Goal: Transaction & Acquisition: Purchase product/service

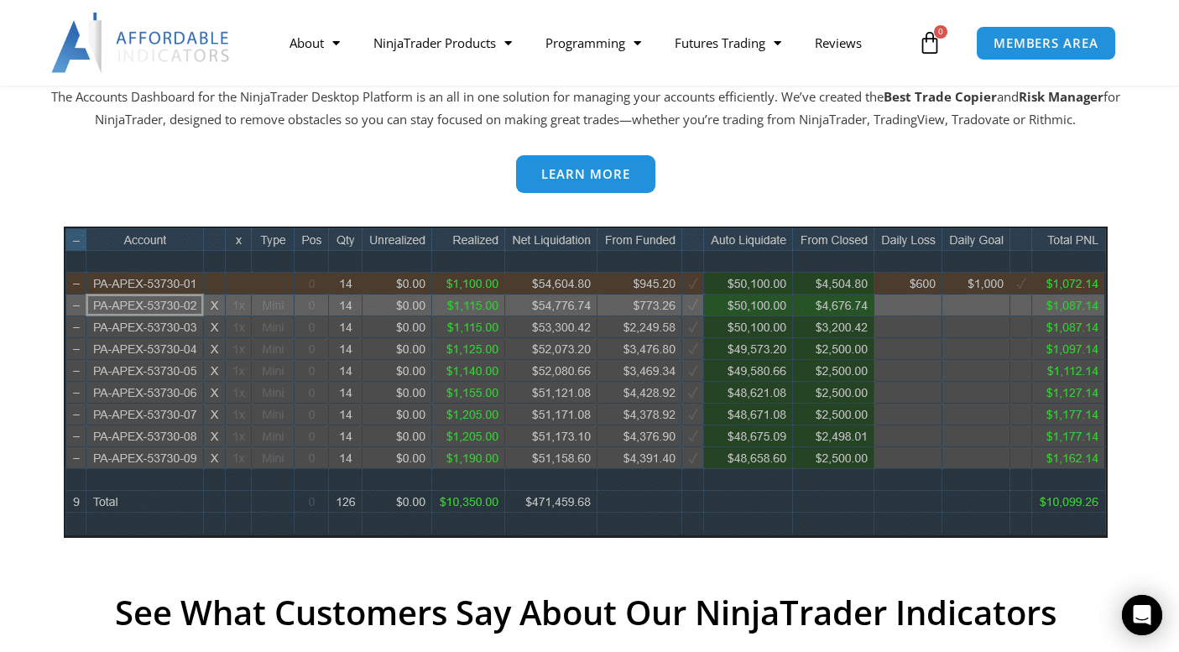
scroll to position [755, 0]
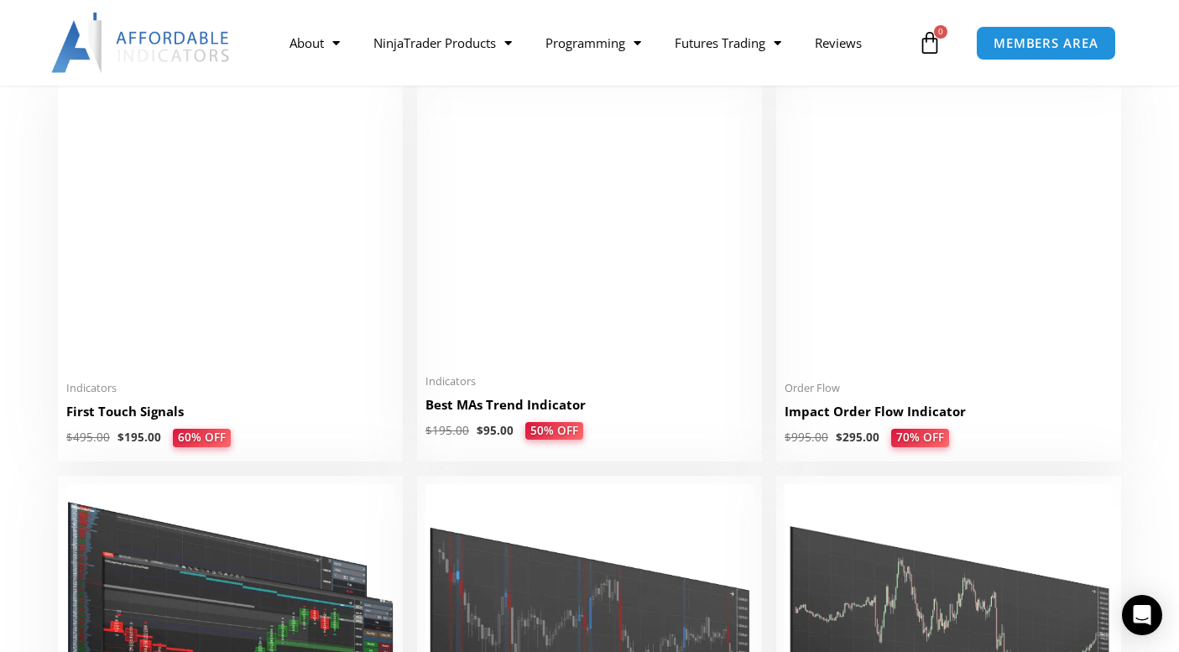
scroll to position [2770, 0]
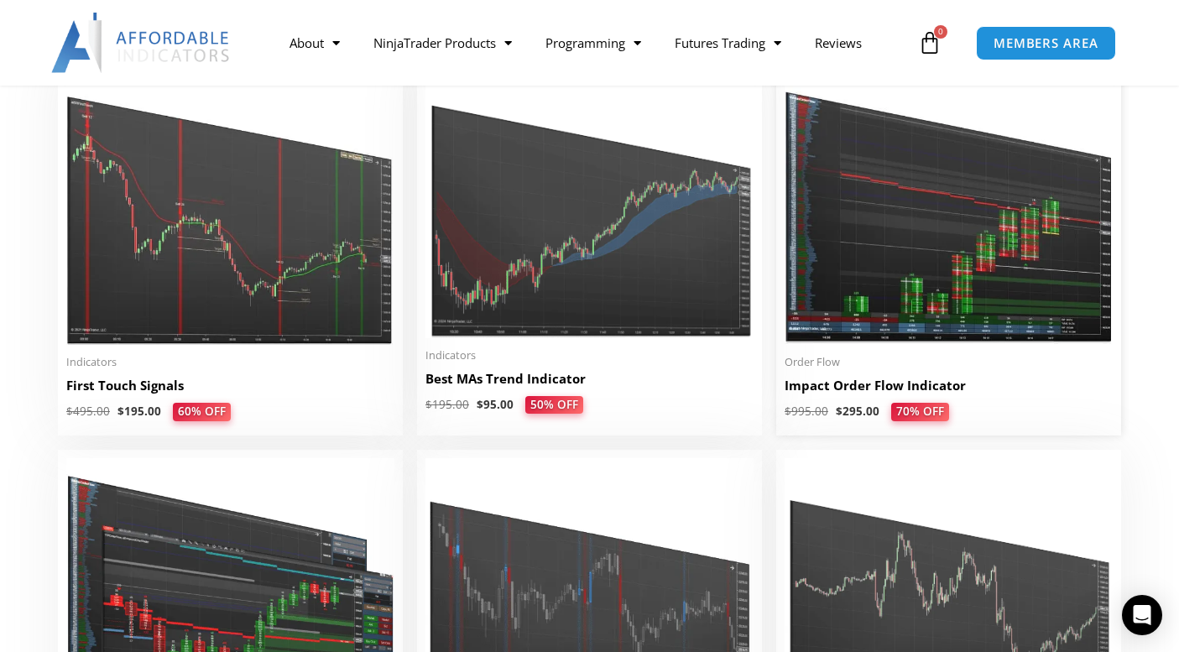
click at [890, 270] on img at bounding box center [949, 204] width 328 height 282
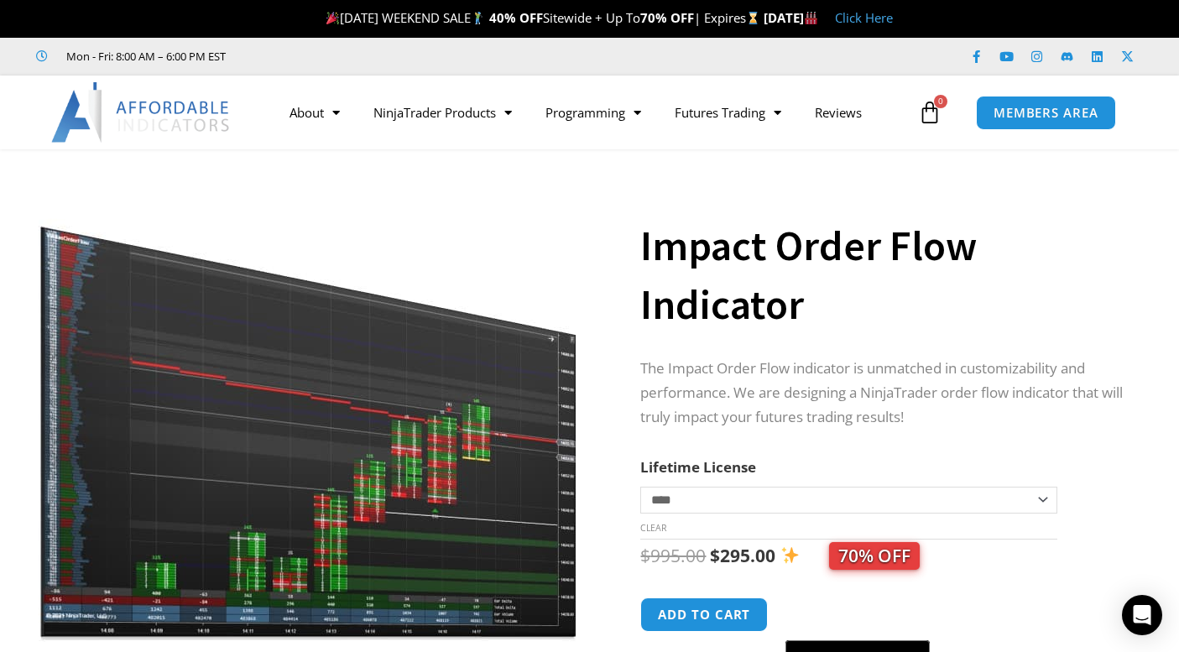
click at [1042, 499] on select "**********" at bounding box center [848, 500] width 416 height 27
click at [1065, 431] on div "The Impact Order Flow indicator is unmatched in customizability and performance…" at bounding box center [885, 397] width 490 height 81
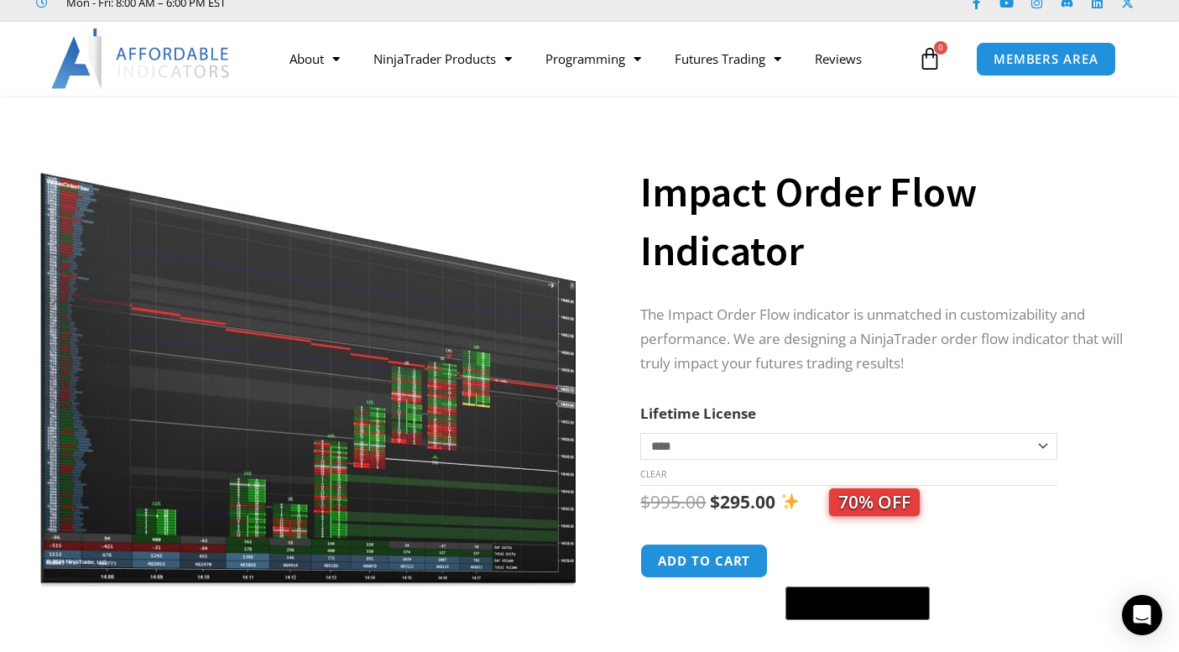
scroll to position [84, 0]
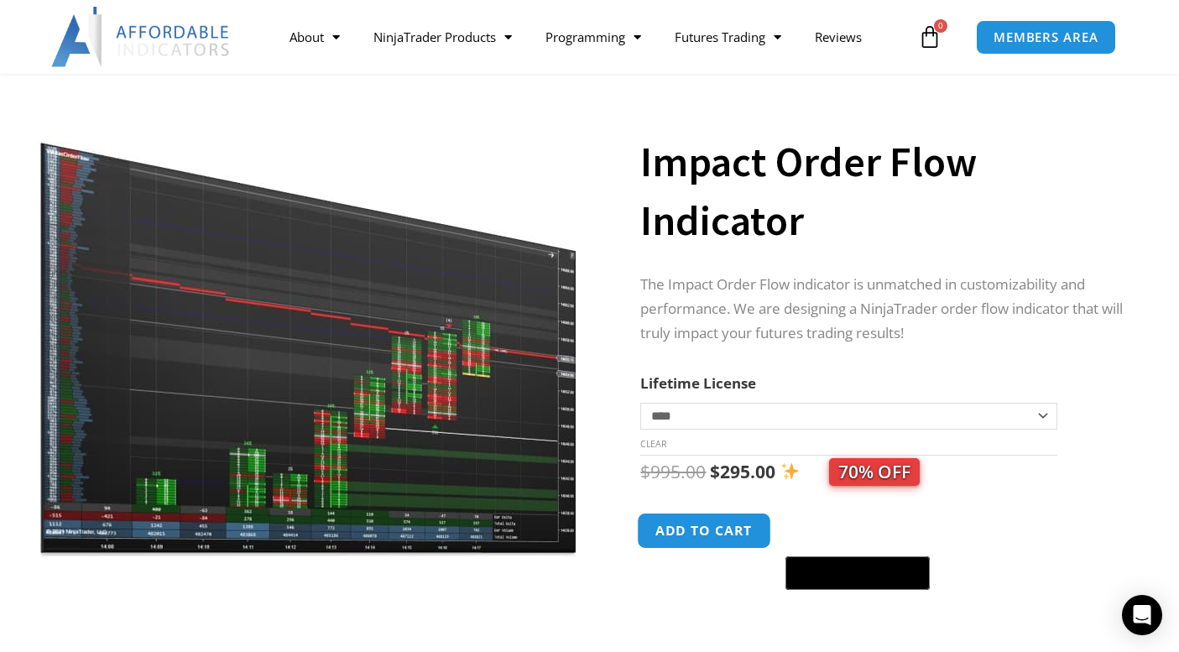
click at [717, 529] on button "Add to cart" at bounding box center [705, 531] width 134 height 36
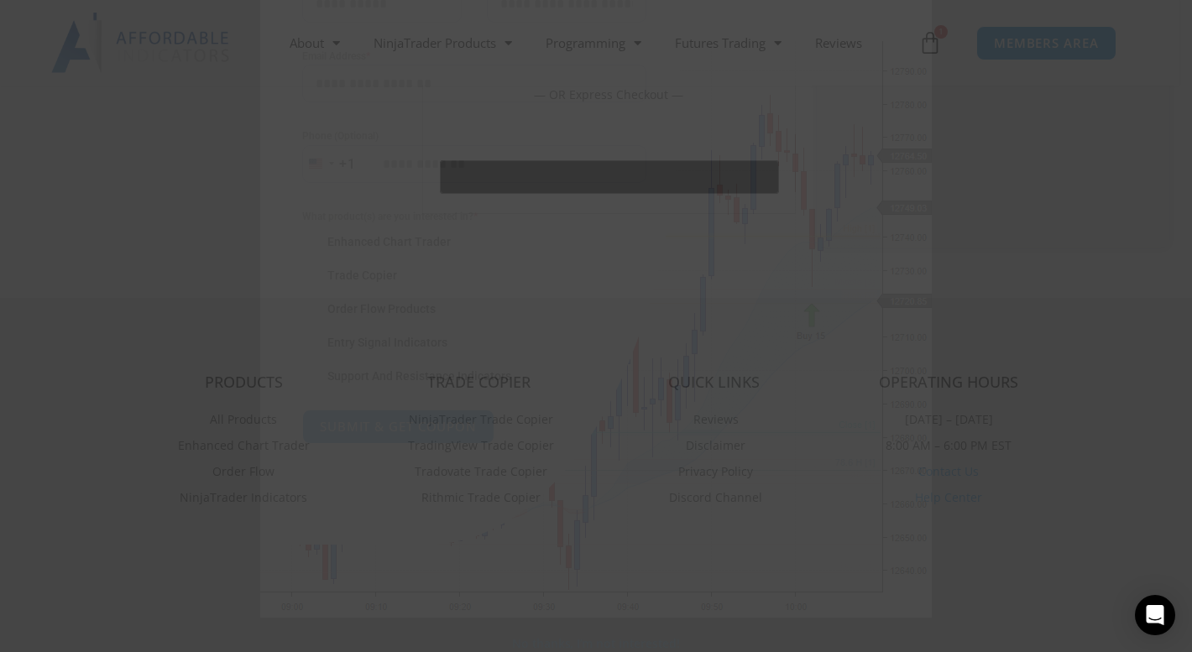
scroll to position [251, 0]
click at [302, 308] on span at bounding box center [310, 308] width 17 height 17
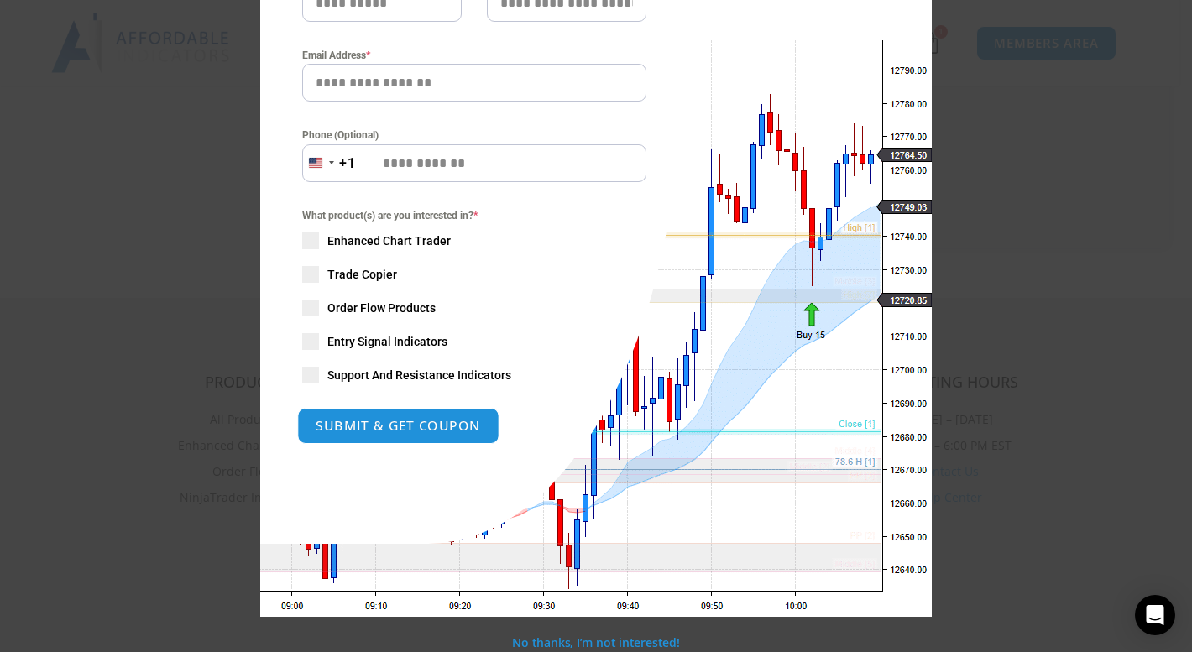
click at [386, 426] on button "SUBMIT & GET COUPON" at bounding box center [398, 426] width 202 height 36
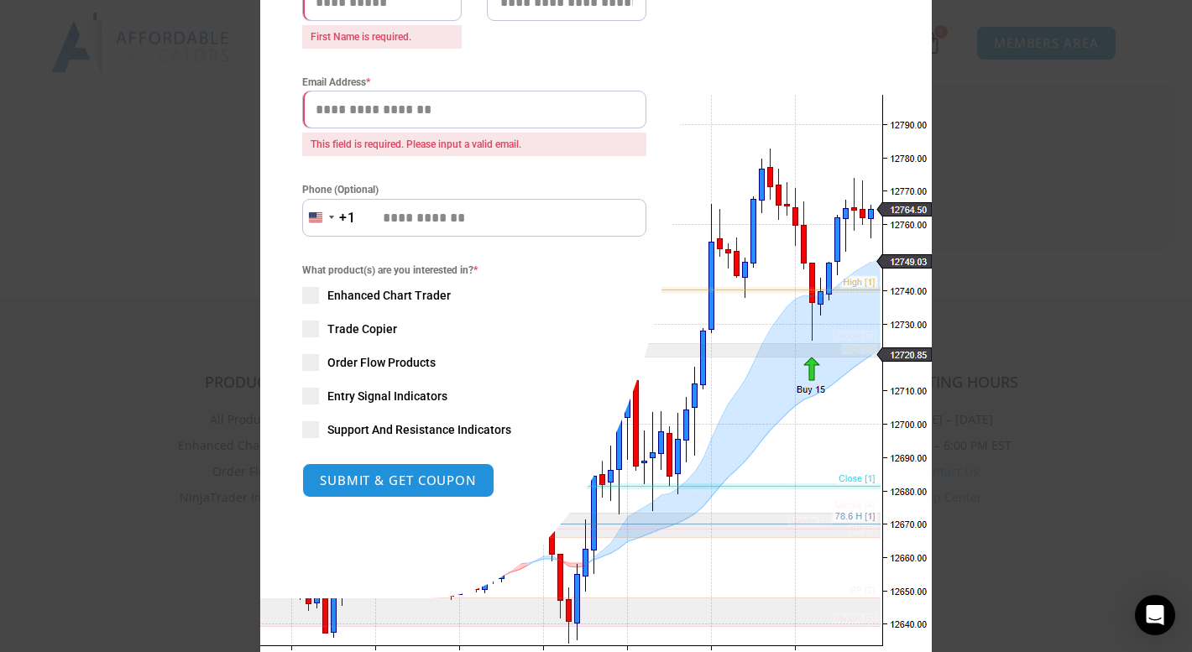
scroll to position [306, 0]
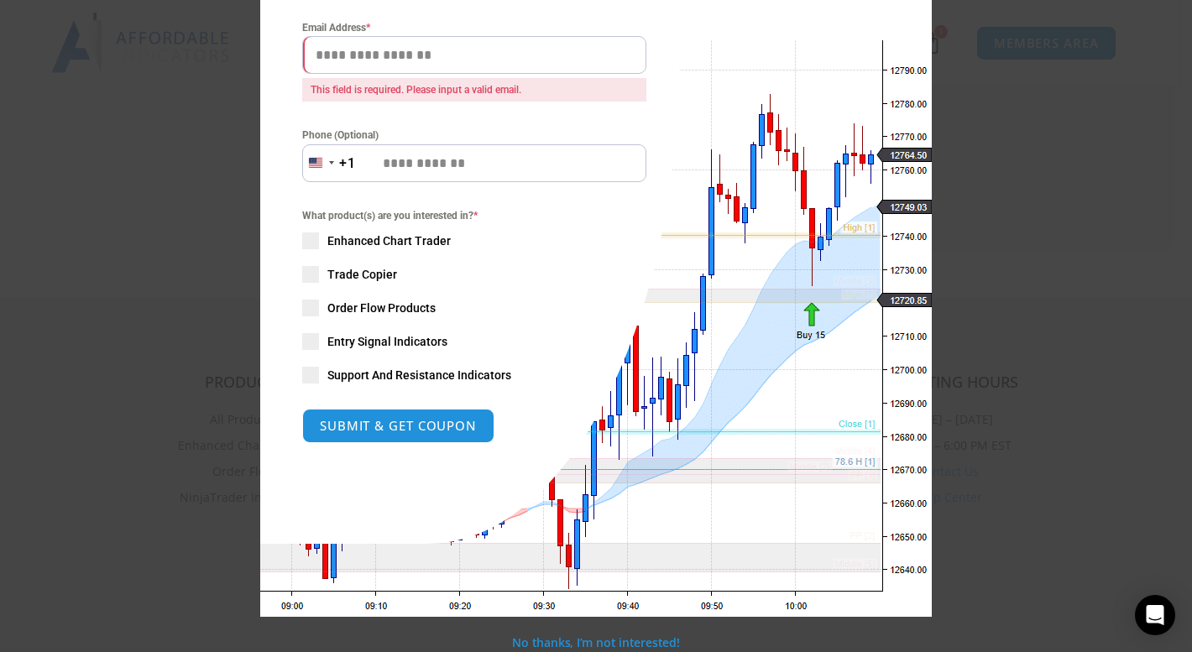
click at [459, 54] on input "Email Address *" at bounding box center [474, 55] width 344 height 38
type input "**********"
type input "*****"
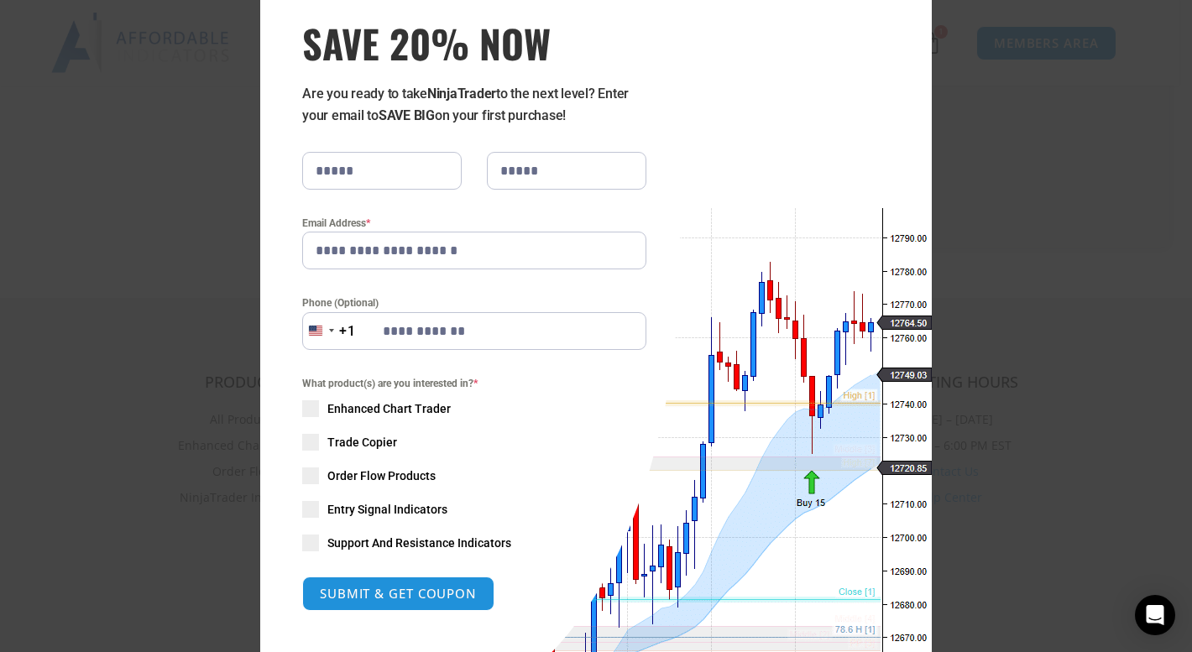
scroll to position [167, 0]
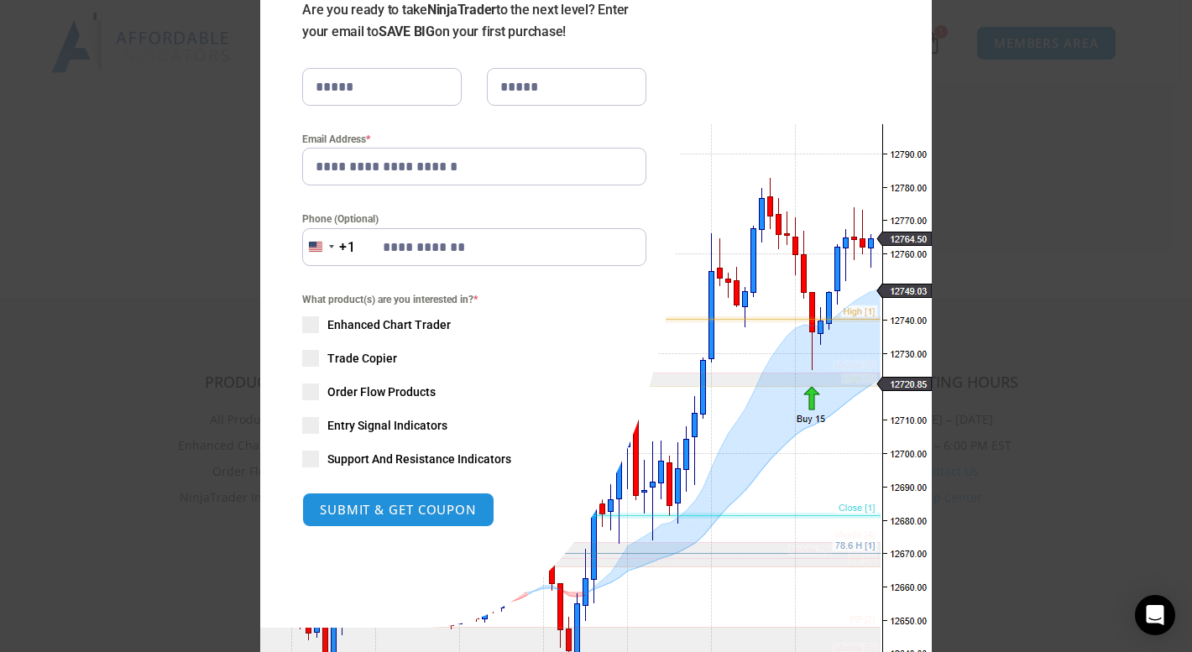
click at [490, 248] on input "**********" at bounding box center [474, 247] width 344 height 38
type input "*"
click at [493, 241] on input "Phone (Optional)" at bounding box center [474, 247] width 344 height 38
click at [478, 241] on input "Phone (Optional)" at bounding box center [474, 247] width 344 height 38
click at [467, 251] on input "Phone (Optional)" at bounding box center [474, 247] width 344 height 38
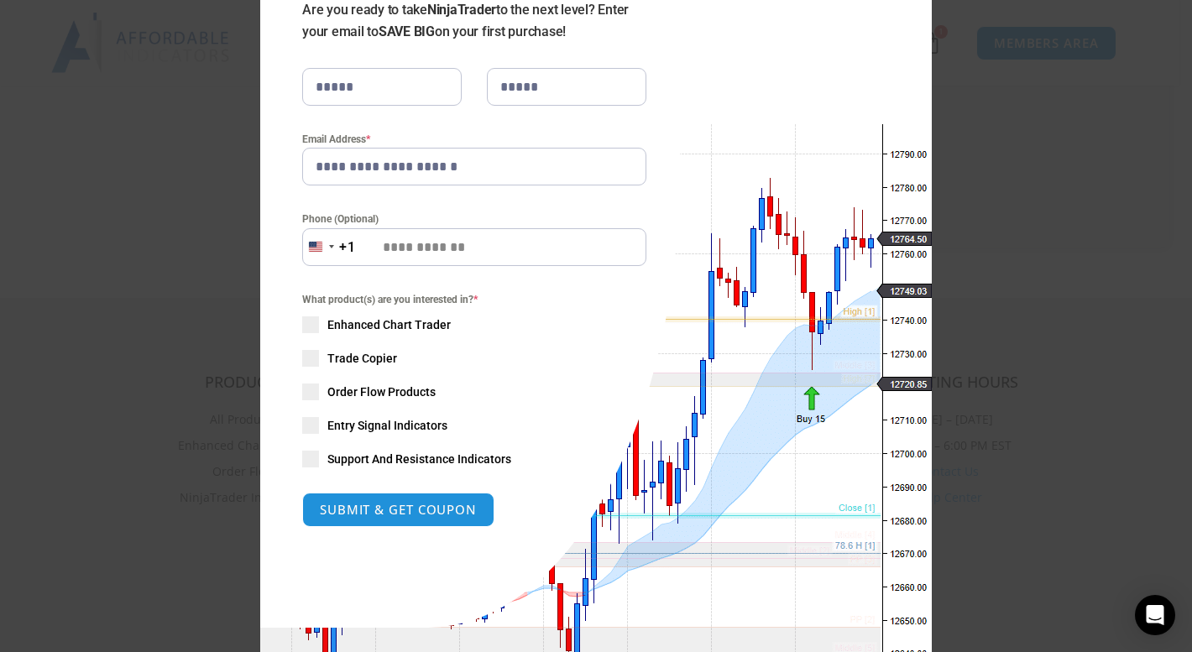
click at [467, 235] on input "Phone (Optional)" at bounding box center [474, 247] width 344 height 38
click at [339, 245] on div "+1" at bounding box center [347, 248] width 17 height 22
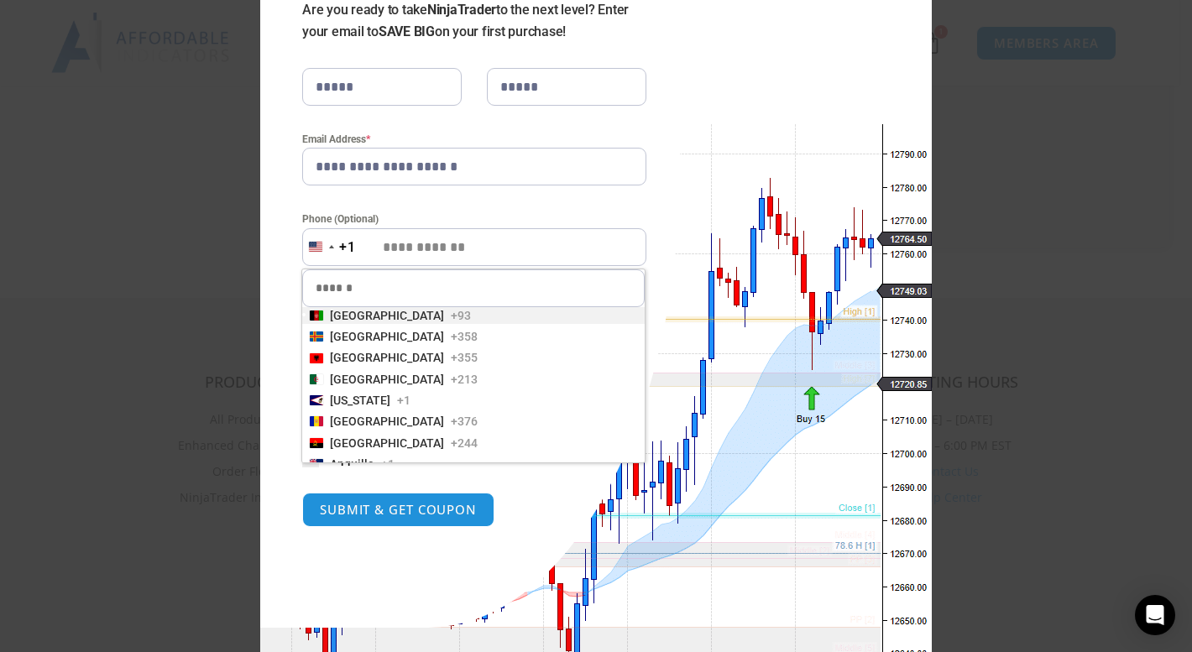
click at [498, 235] on input "Phone (Optional)" at bounding box center [474, 247] width 344 height 38
click at [673, 195] on div "**********" at bounding box center [470, 244] width 420 height 768
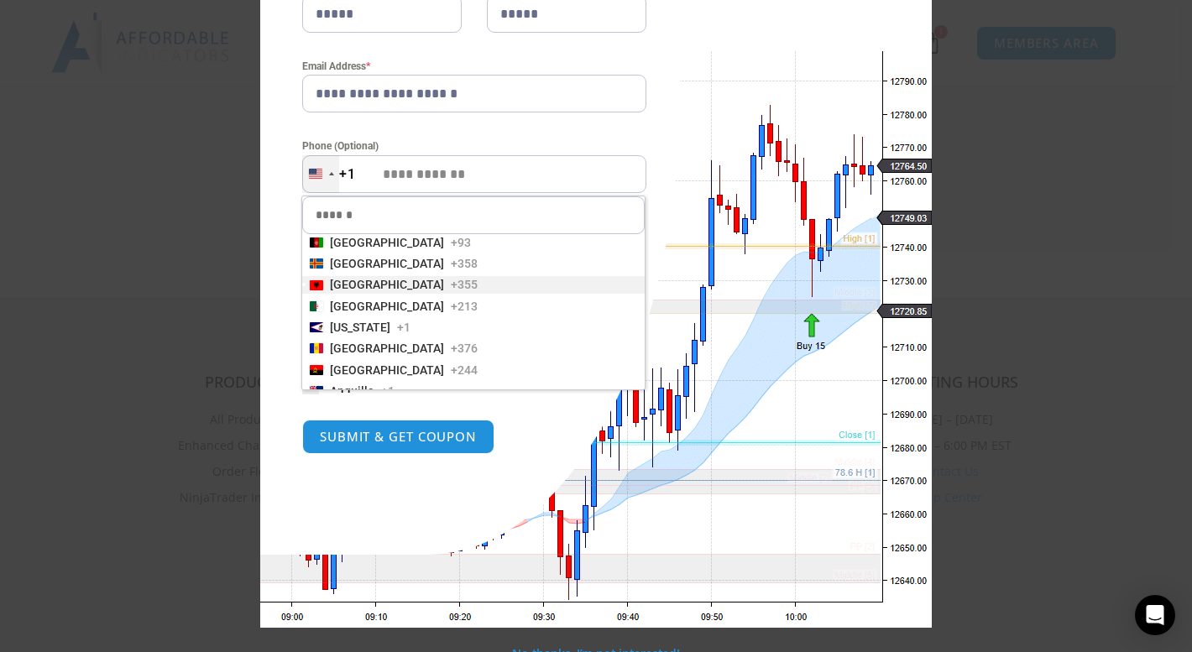
scroll to position [251, 0]
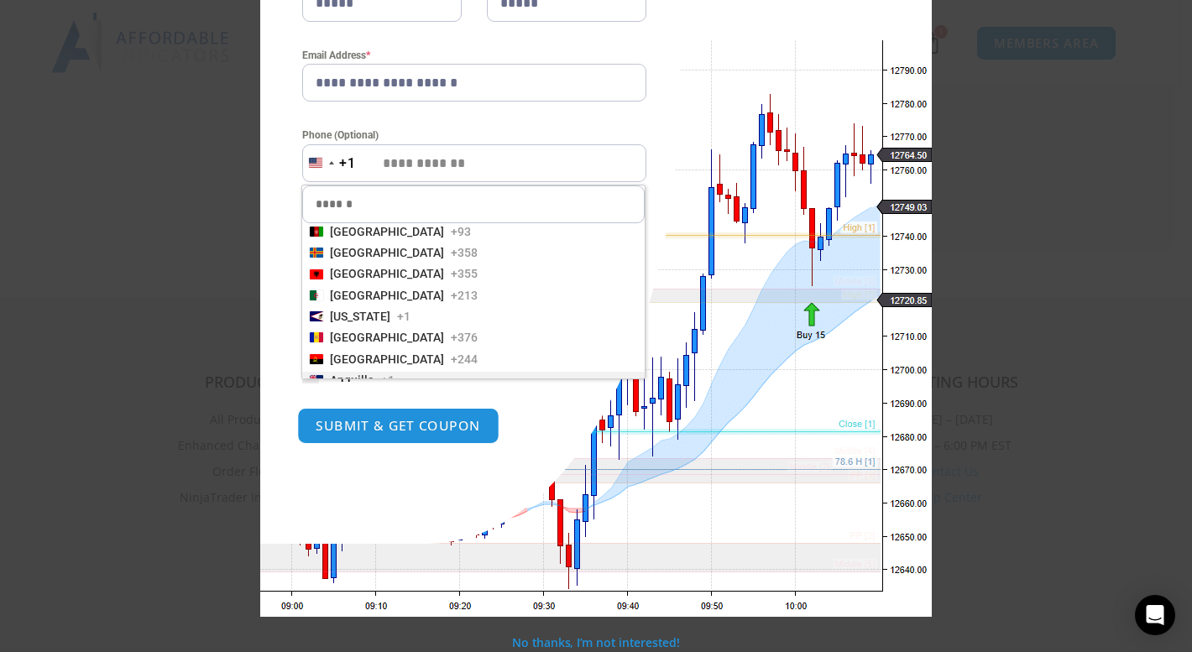
click at [383, 421] on button "SUBMIT & GET COUPON" at bounding box center [398, 426] width 202 height 36
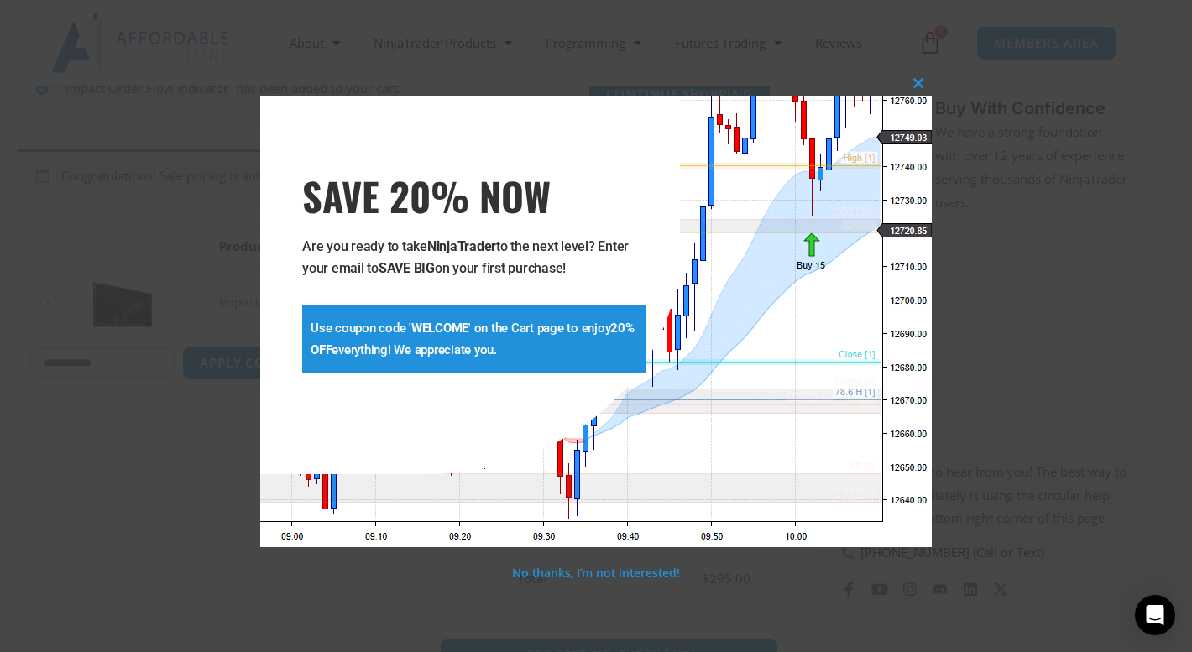
scroll to position [279, 0]
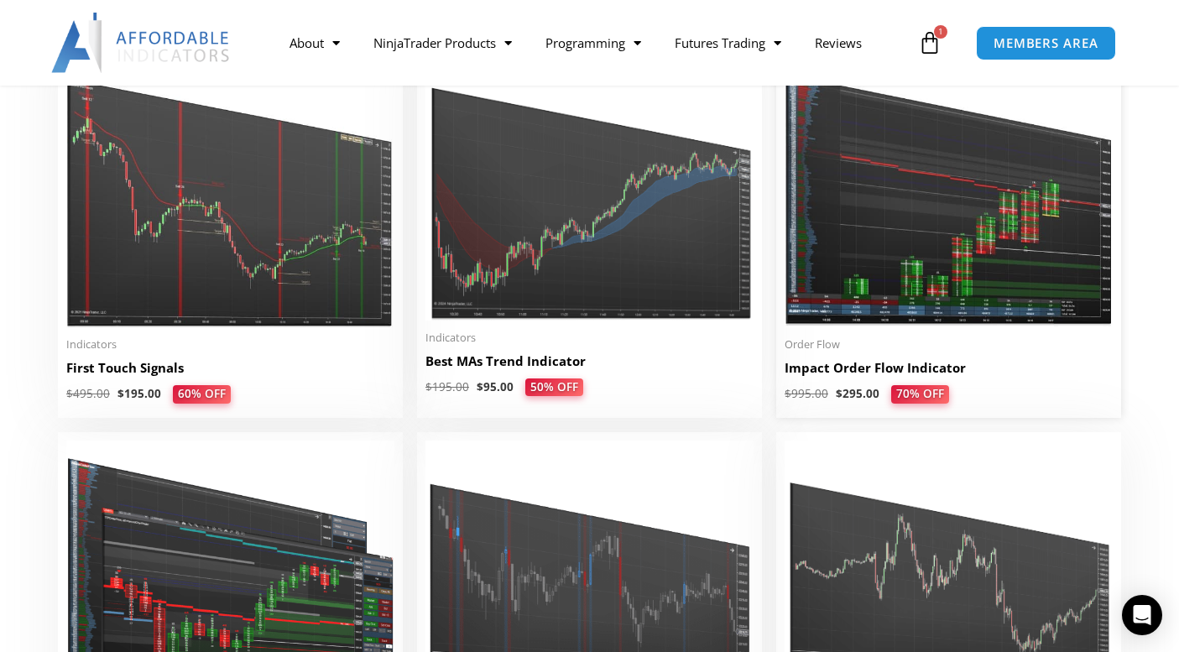
scroll to position [2770, 0]
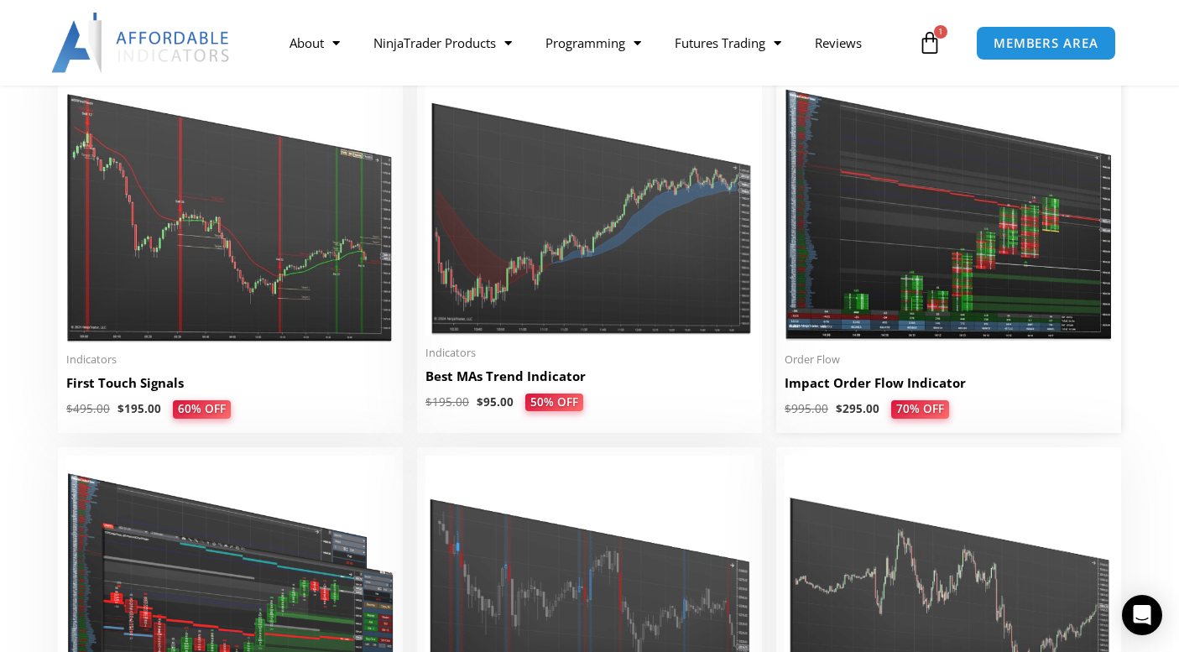
click at [891, 273] on img at bounding box center [949, 201] width 328 height 282
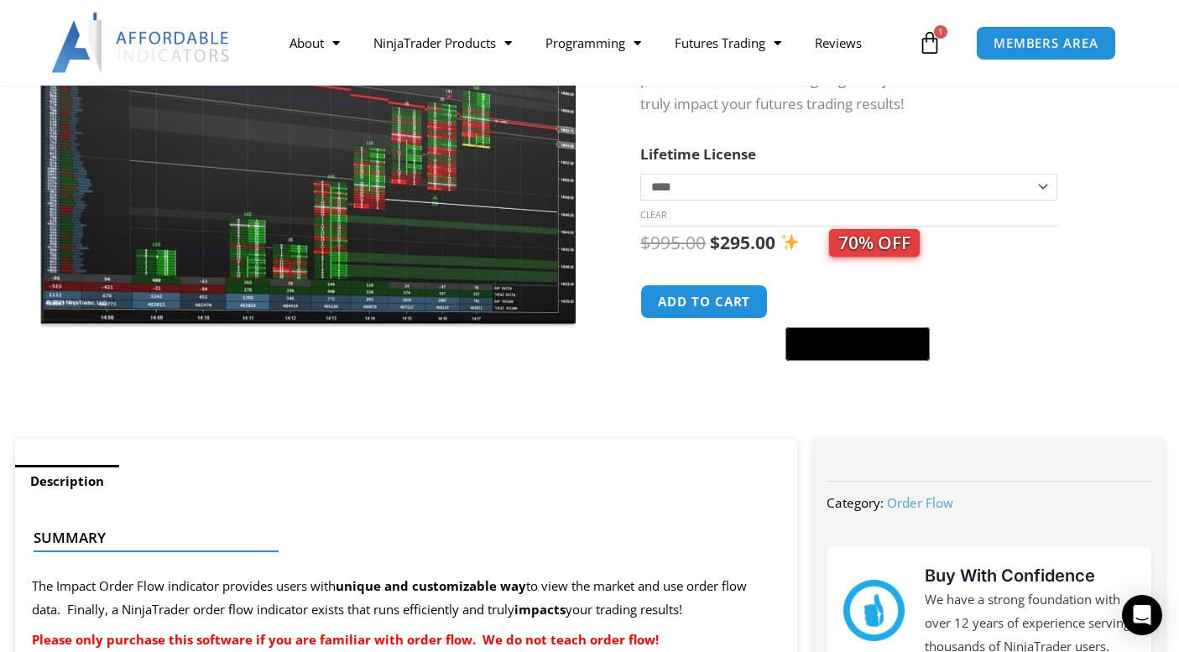
scroll to position [336, 0]
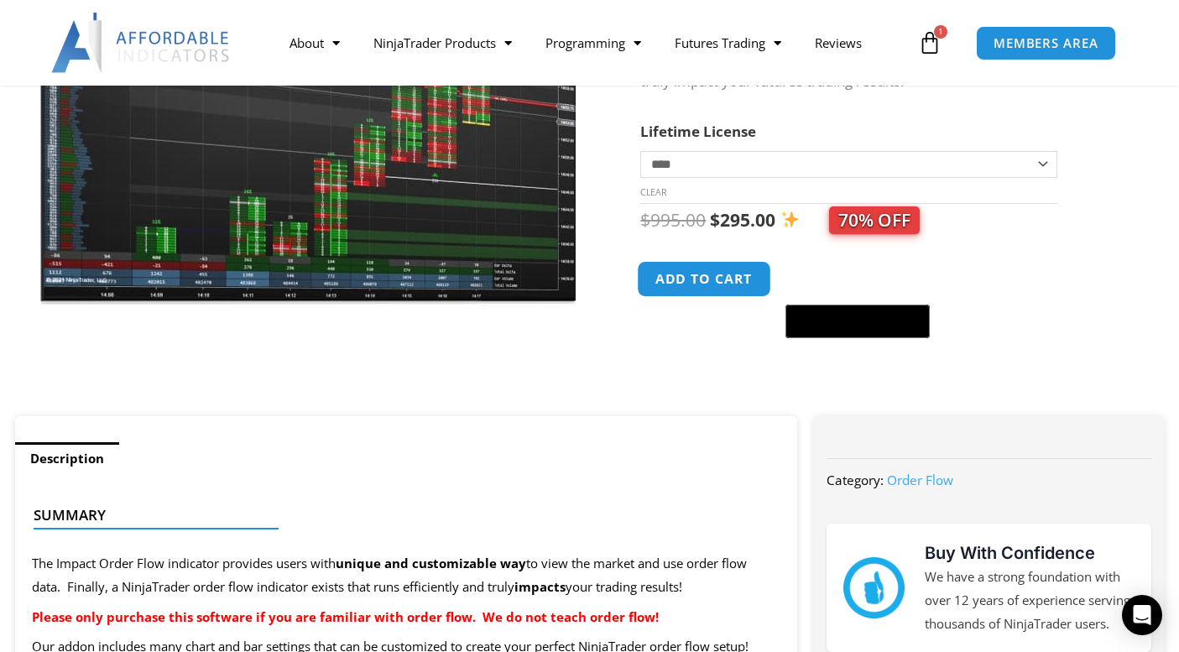
click at [704, 280] on button "Add to cart" at bounding box center [705, 279] width 134 height 36
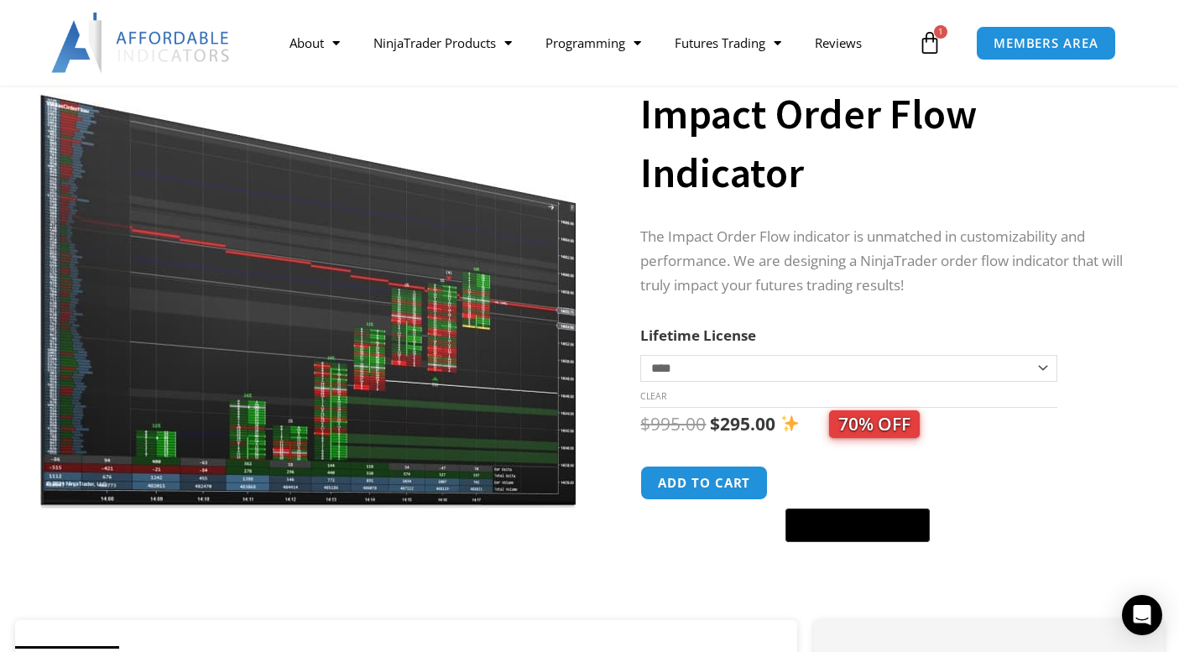
scroll to position [420, 0]
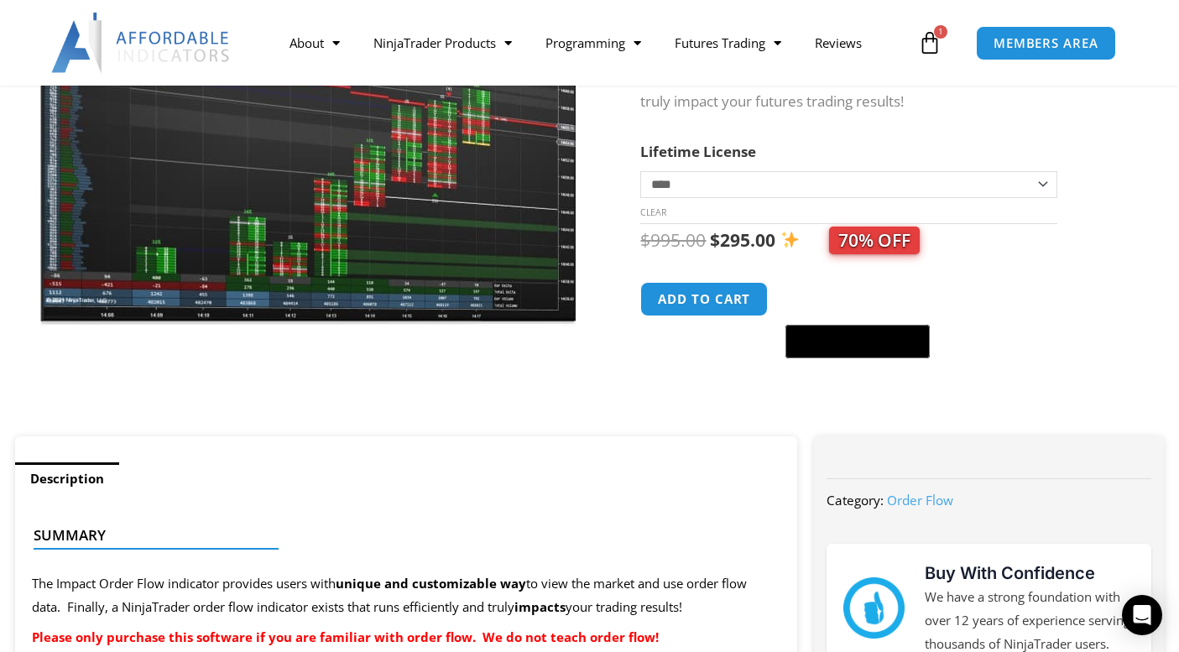
click at [935, 39] on icon at bounding box center [930, 43] width 24 height 24
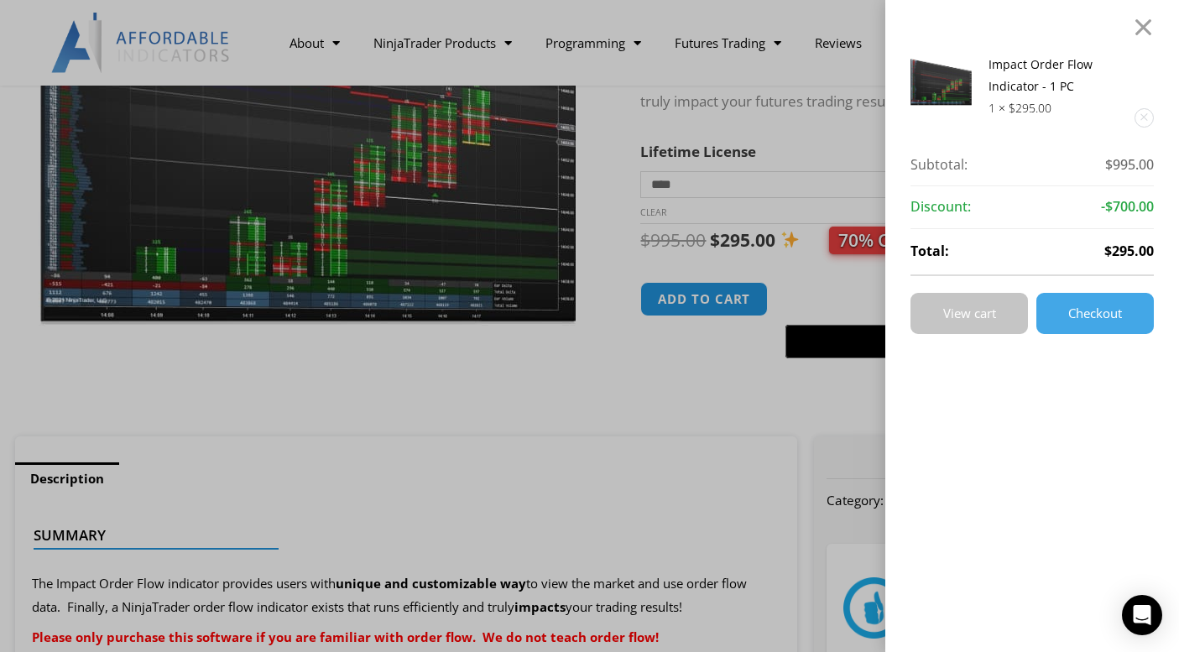
click at [966, 313] on span "View cart" at bounding box center [969, 313] width 53 height 13
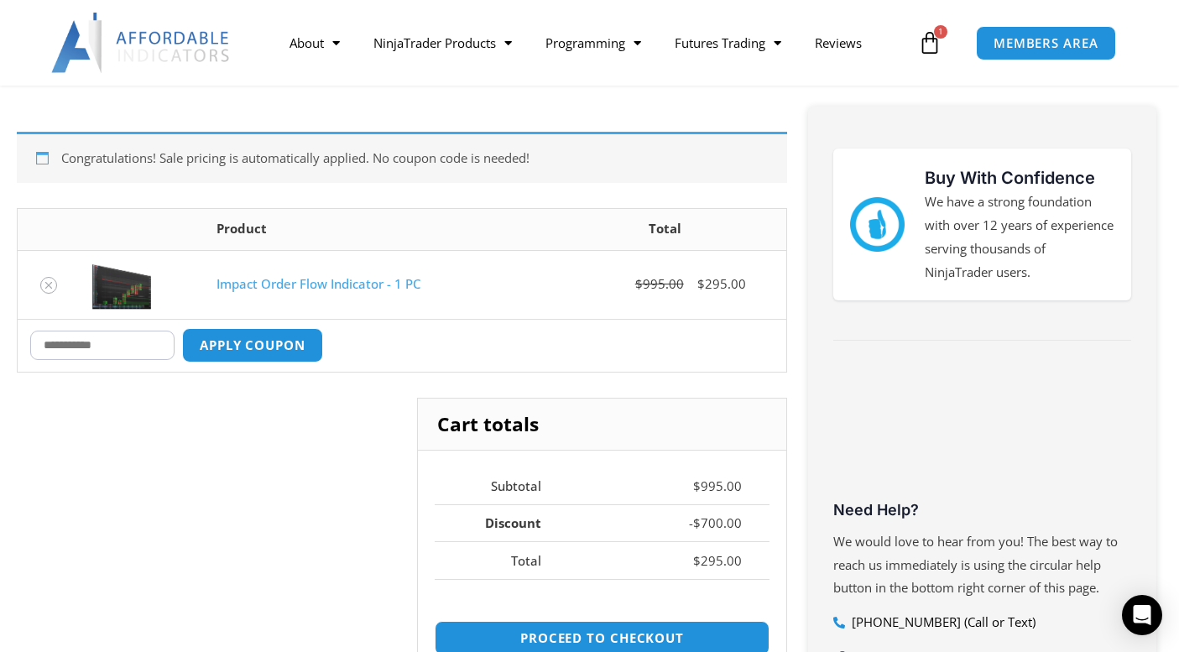
click at [144, 341] on input "Coupon:" at bounding box center [102, 345] width 144 height 29
type input "*******"
click at [258, 342] on button "Apply coupon" at bounding box center [253, 345] width 148 height 36
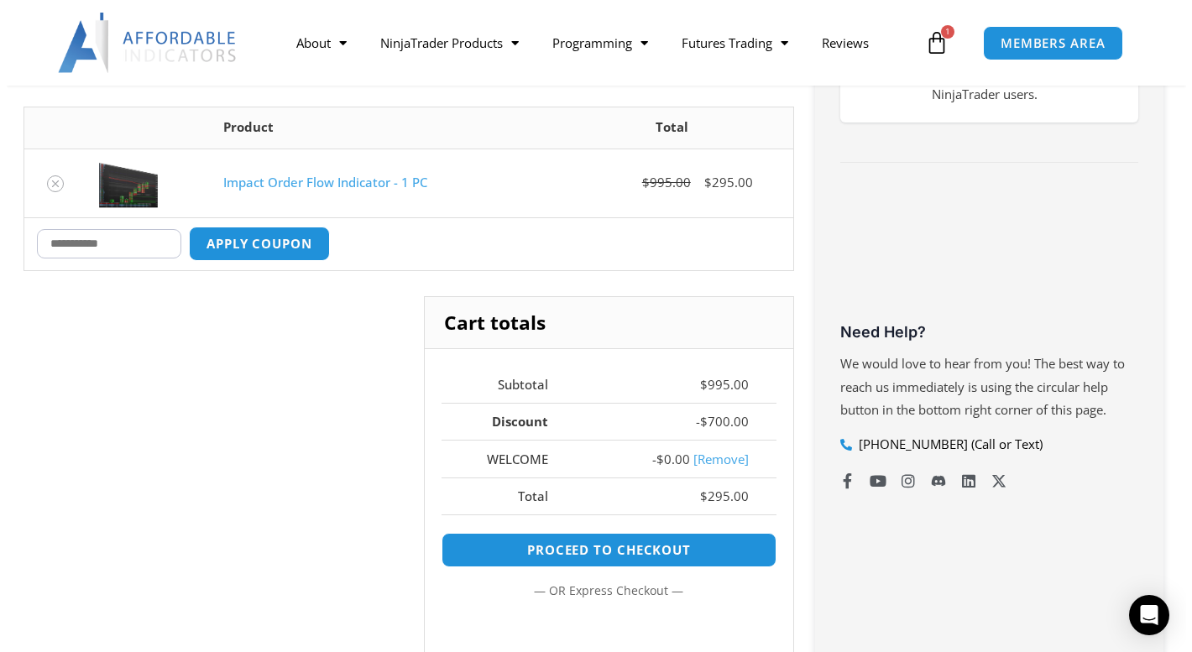
scroll to position [460, 0]
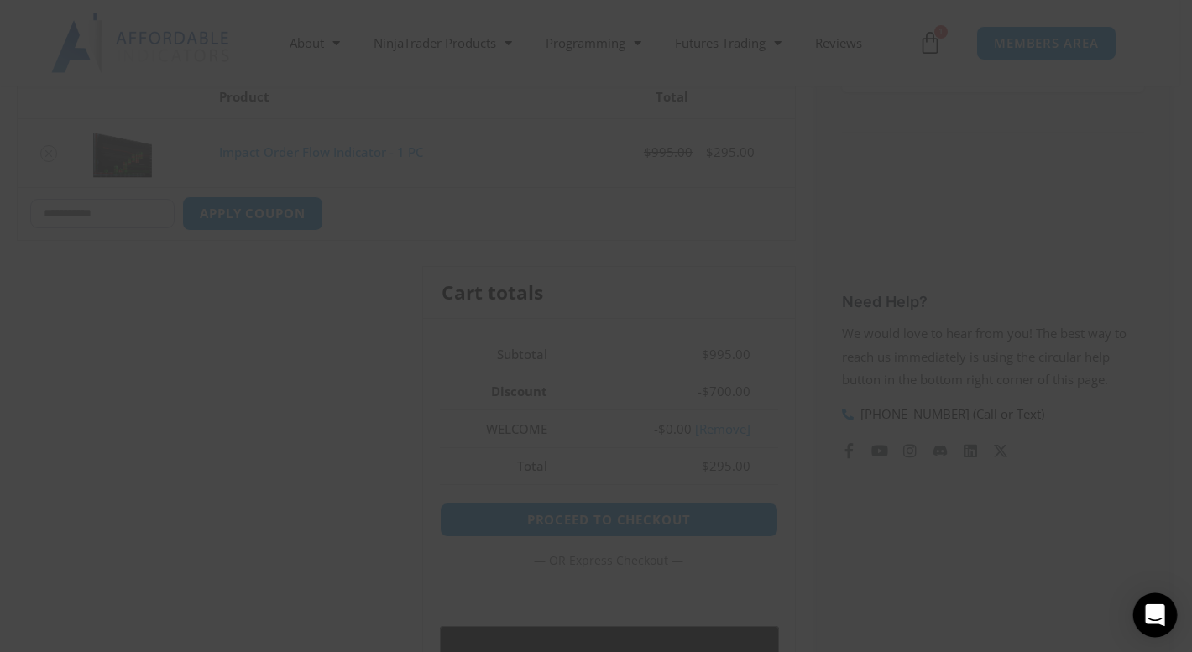
click at [1160, 621] on icon "Open Intercom Messenger" at bounding box center [1154, 615] width 19 height 22
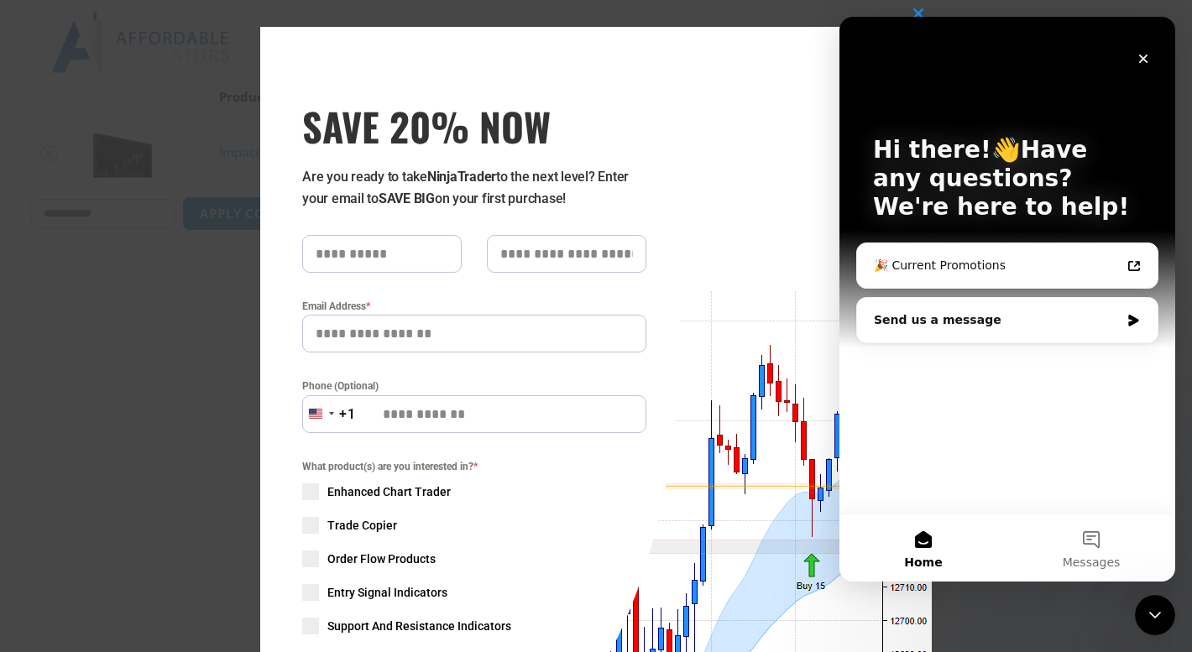
scroll to position [0, 0]
click at [999, 314] on div "Send us a message" at bounding box center [997, 320] width 246 height 18
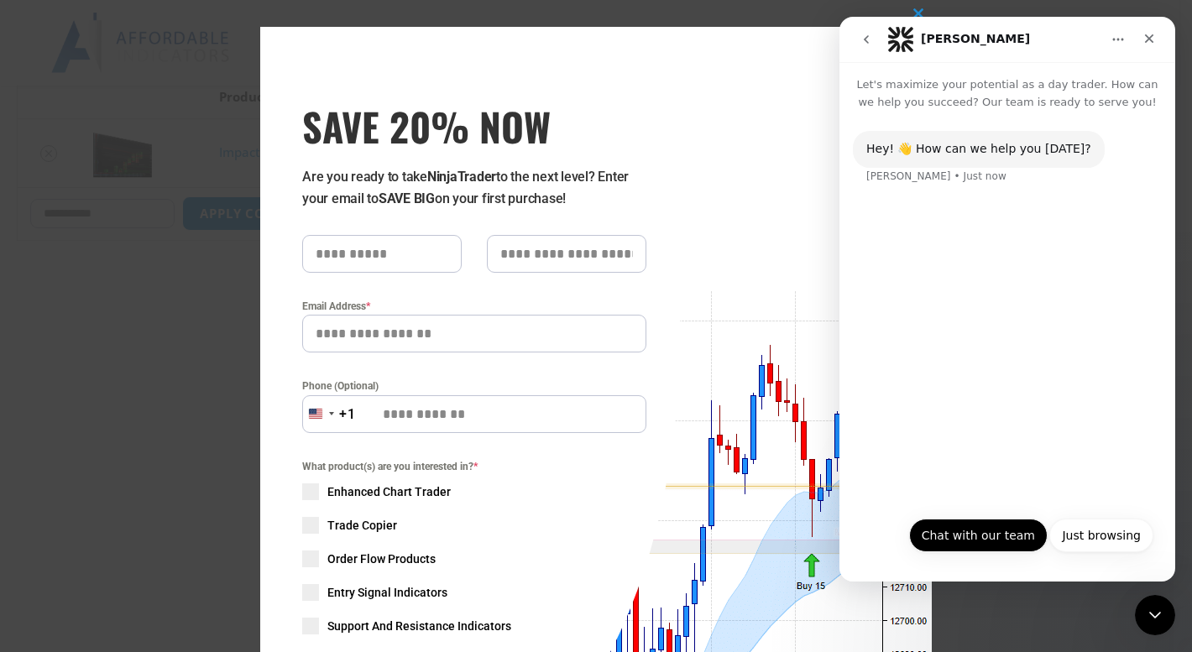
click at [989, 538] on button "Chat with our team" at bounding box center [978, 536] width 138 height 34
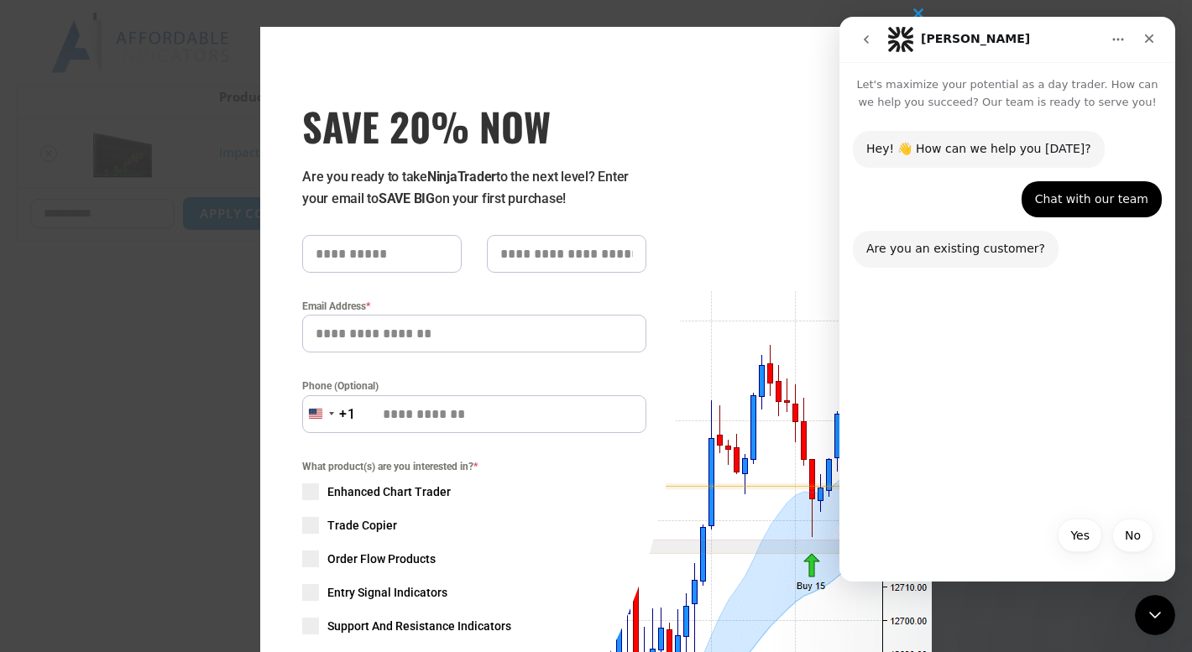
drag, startPoint x: 1588, startPoint y: 431, endPoint x: 1081, endPoint y: 251, distance: 537.8
click at [1081, 251] on div "Are you an existing customer? [PERSON_NAME] • Just now" at bounding box center [1007, 259] width 309 height 57
click at [1142, 535] on button "No" at bounding box center [1132, 536] width 41 height 34
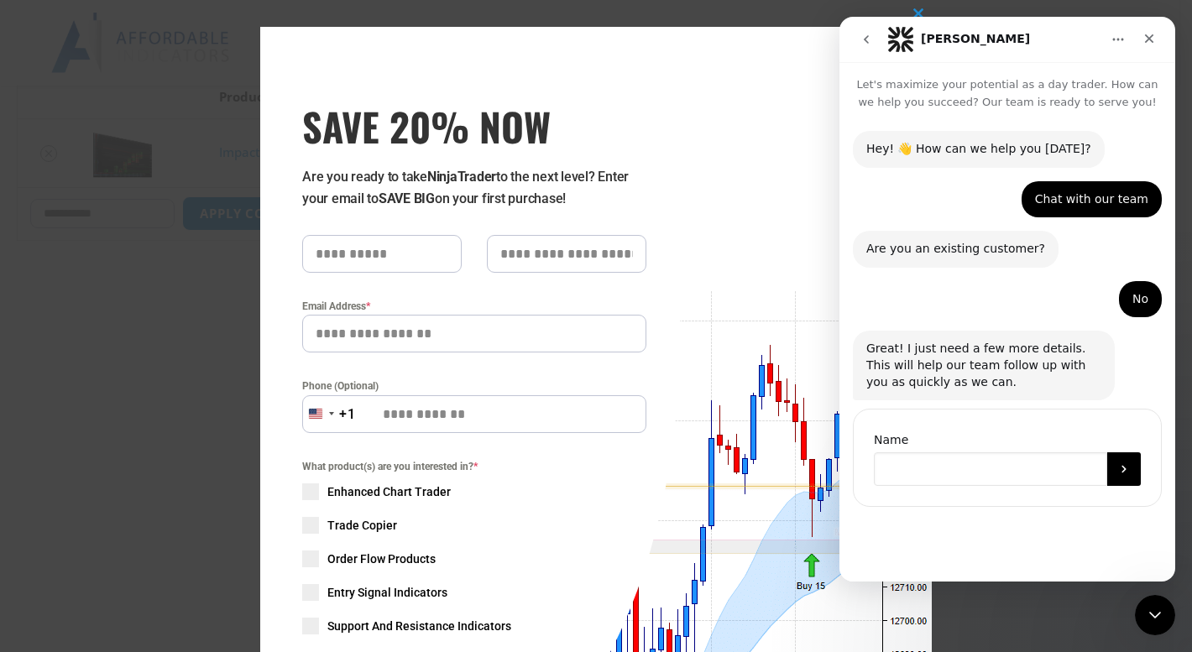
click at [969, 478] on input "Name" at bounding box center [990, 469] width 233 height 34
type input "*"
type input "**********"
click at [1007, 541] on div "**********" at bounding box center [1007, 339] width 336 height 457
click at [1127, 470] on icon "Submit" at bounding box center [1123, 468] width 13 height 13
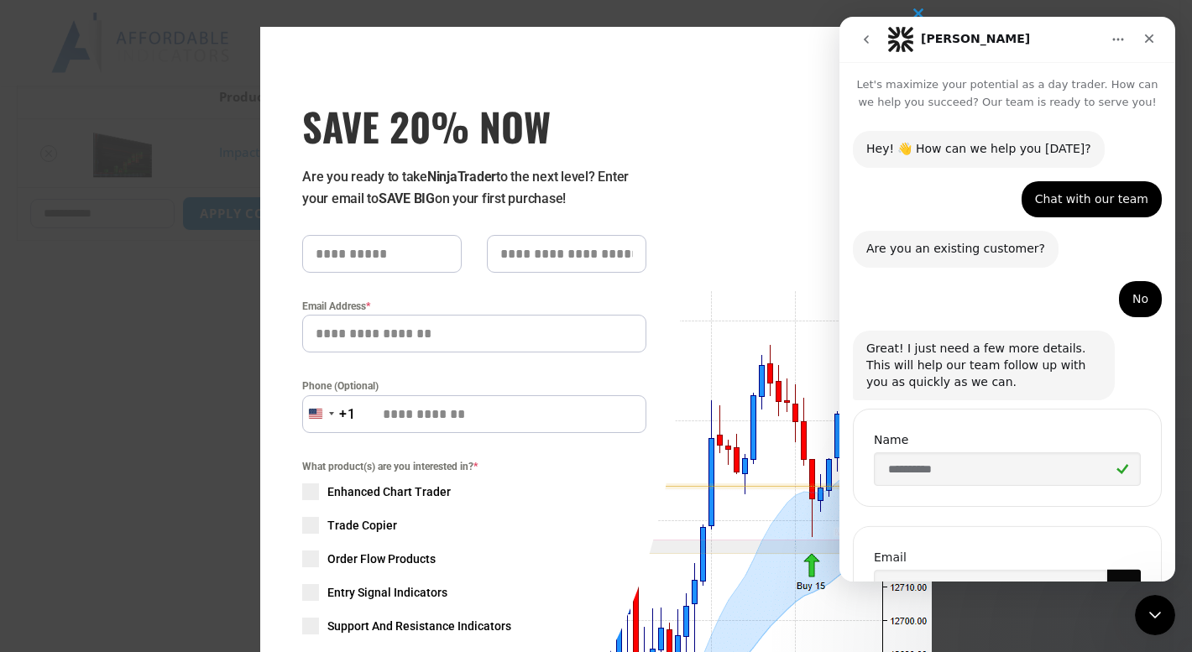
scroll to position [86, 0]
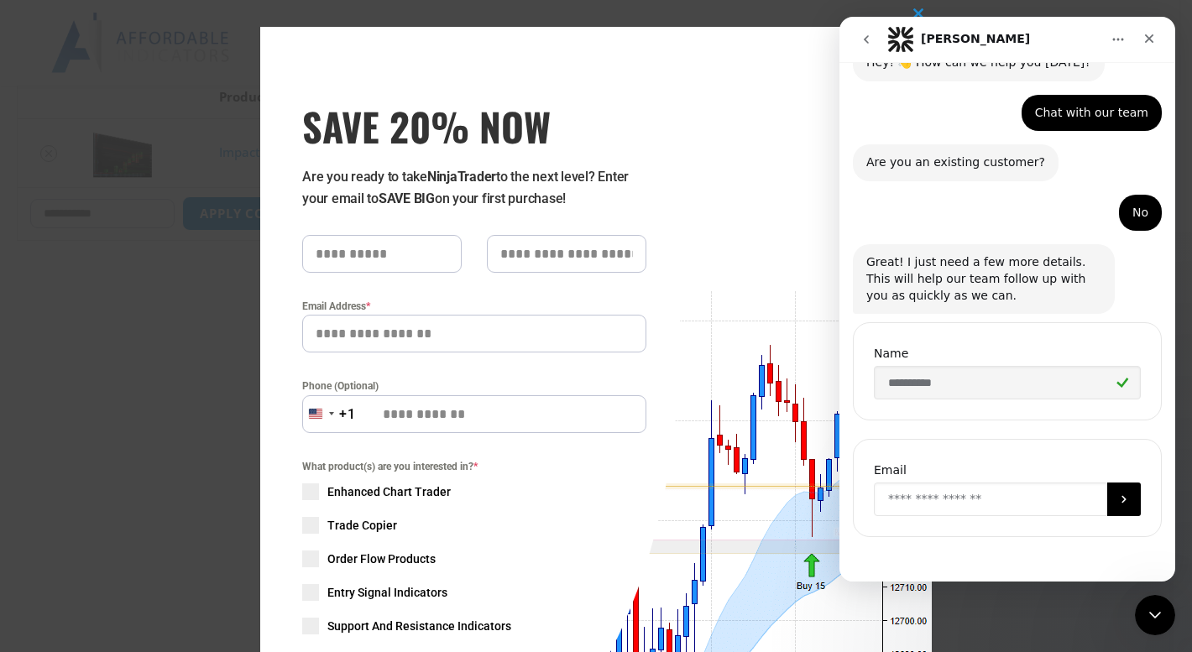
click at [1038, 498] on input "Enter your email" at bounding box center [990, 500] width 233 height 34
type input "**********"
click at [1121, 497] on icon "Submit" at bounding box center [1123, 500] width 4 height 8
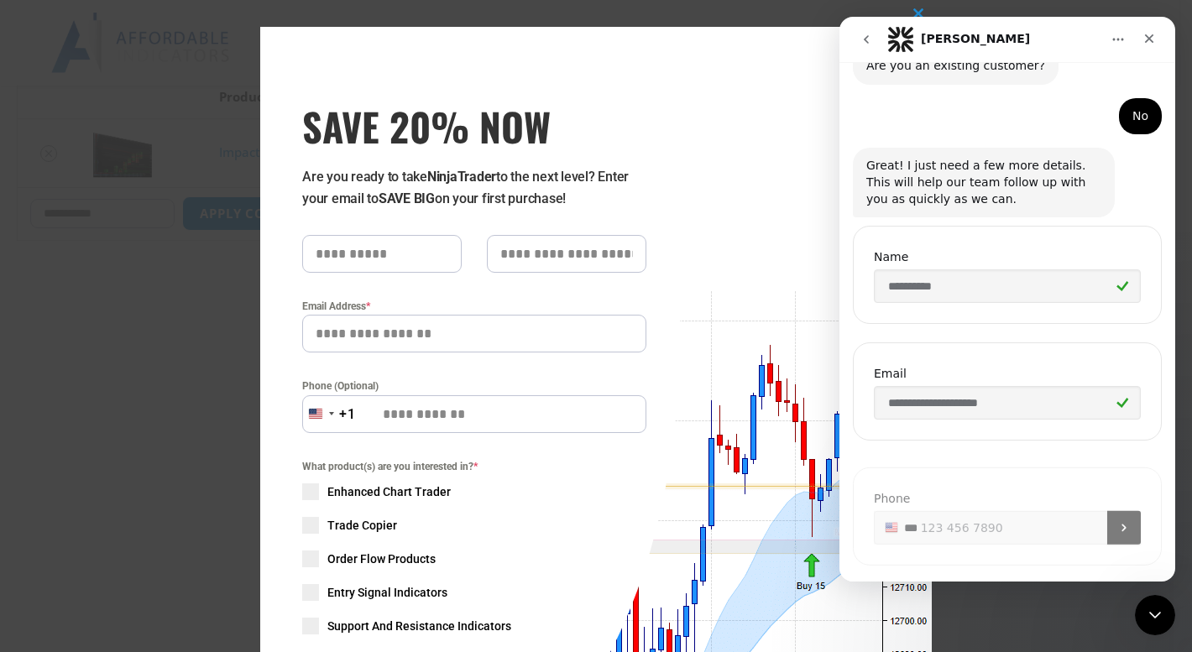
scroll to position [203, 0]
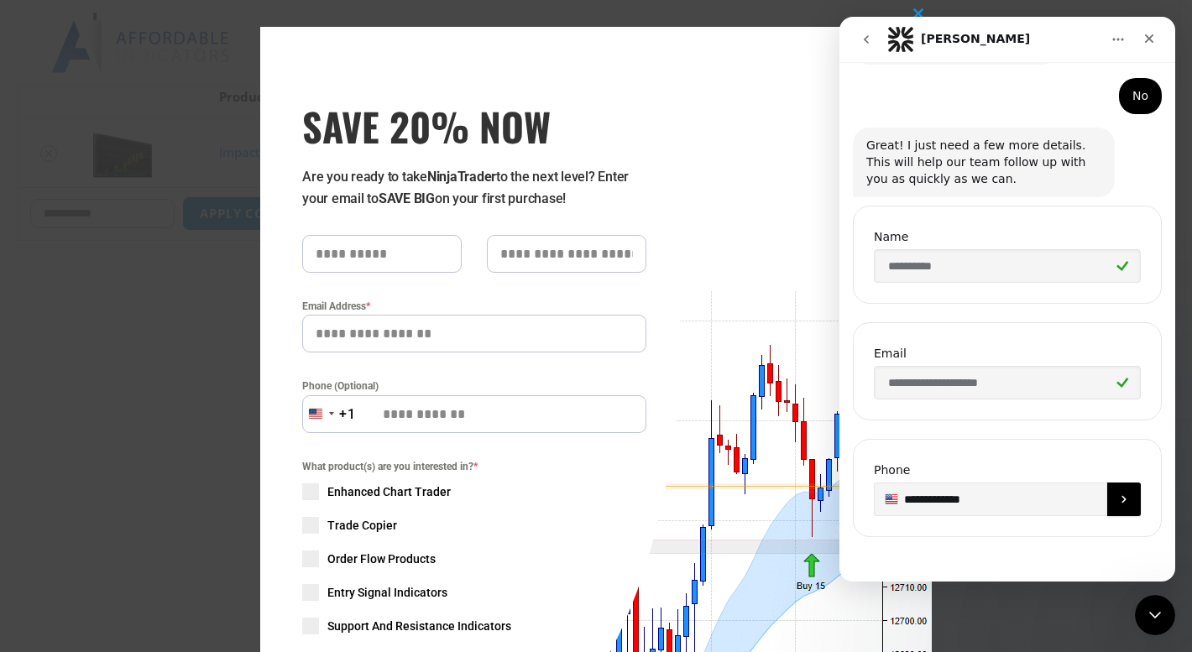
type input "**********"
click at [1117, 498] on icon "Submit" at bounding box center [1123, 499] width 13 height 13
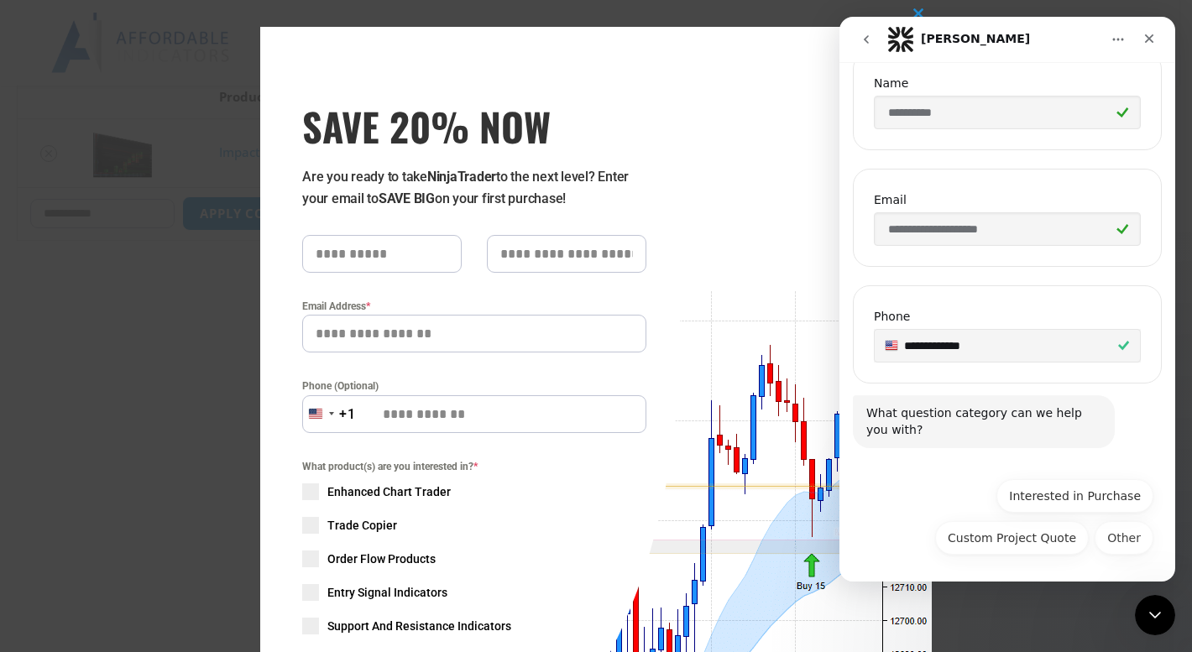
scroll to position [358, 0]
click at [1083, 499] on button "Interested in Purchase" at bounding box center [1074, 495] width 157 height 34
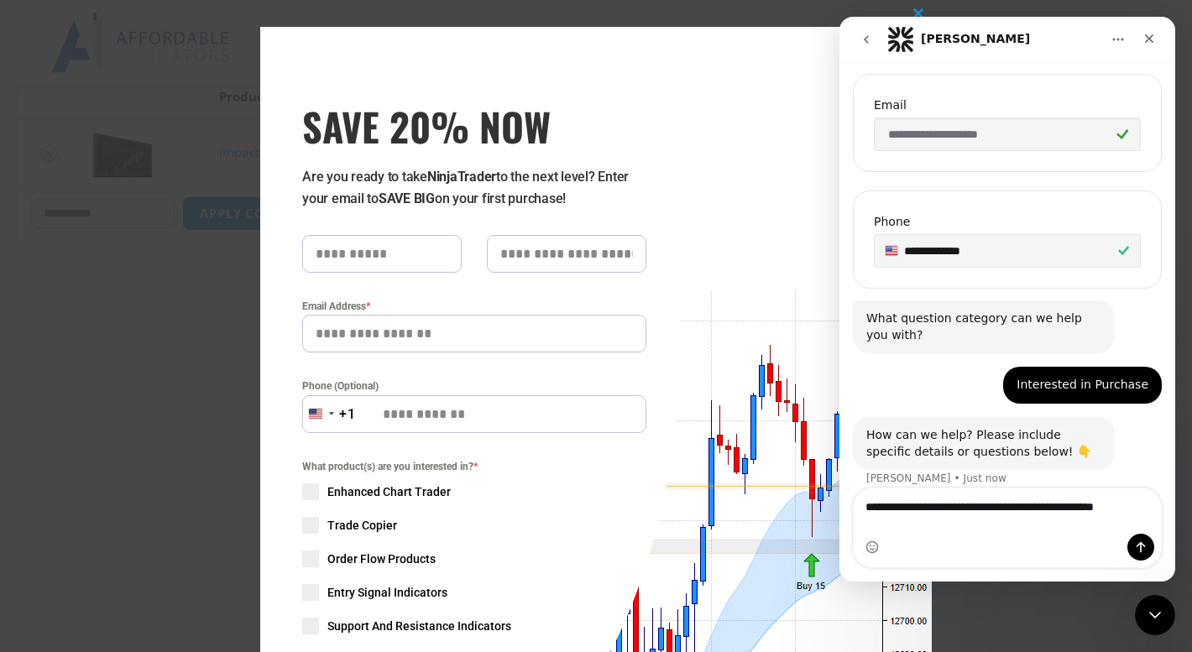
scroll to position [468, 0]
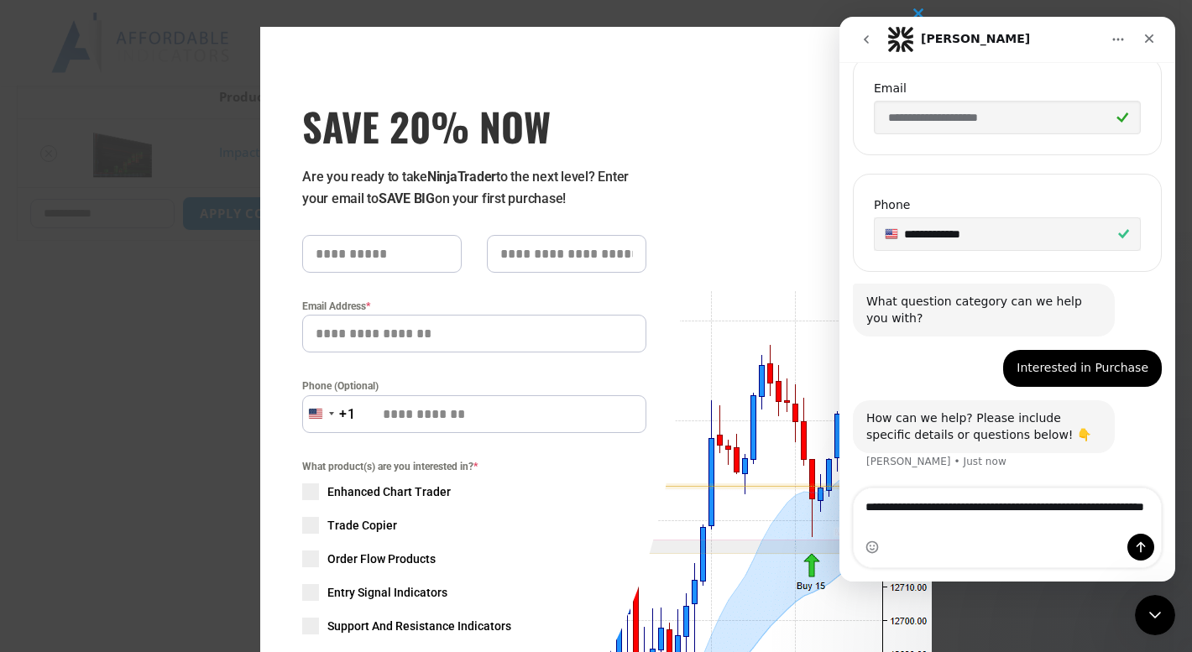
type textarea "**********"
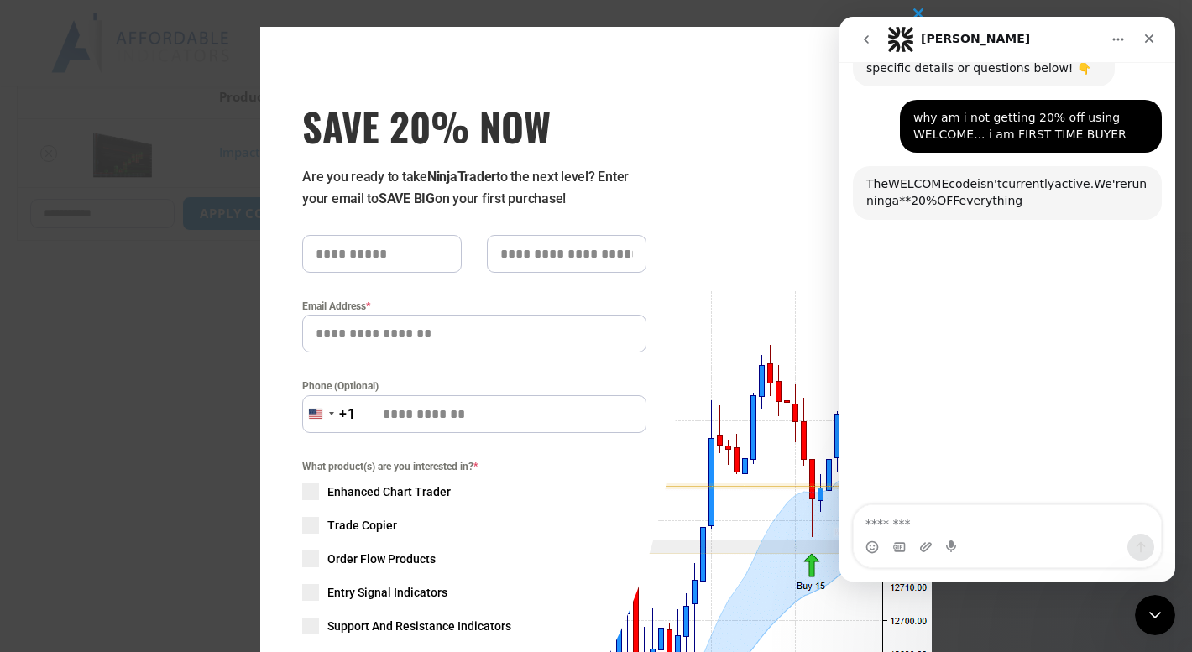
scroll to position [877, 0]
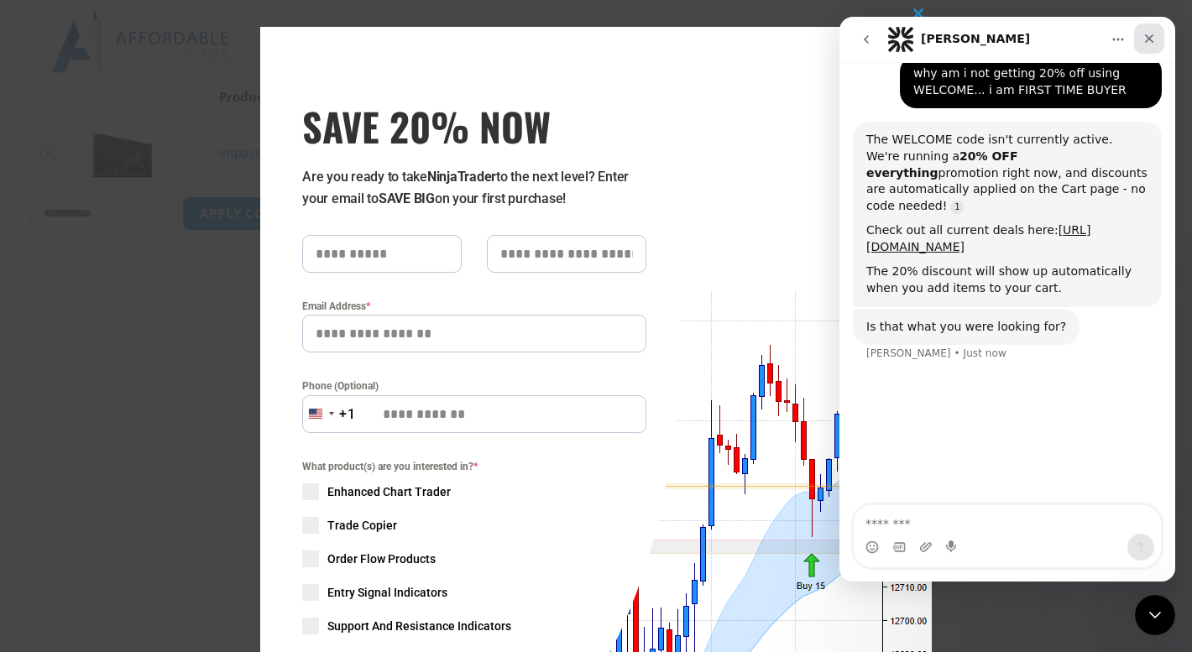
click at [1157, 42] on div "Close" at bounding box center [1149, 39] width 30 height 30
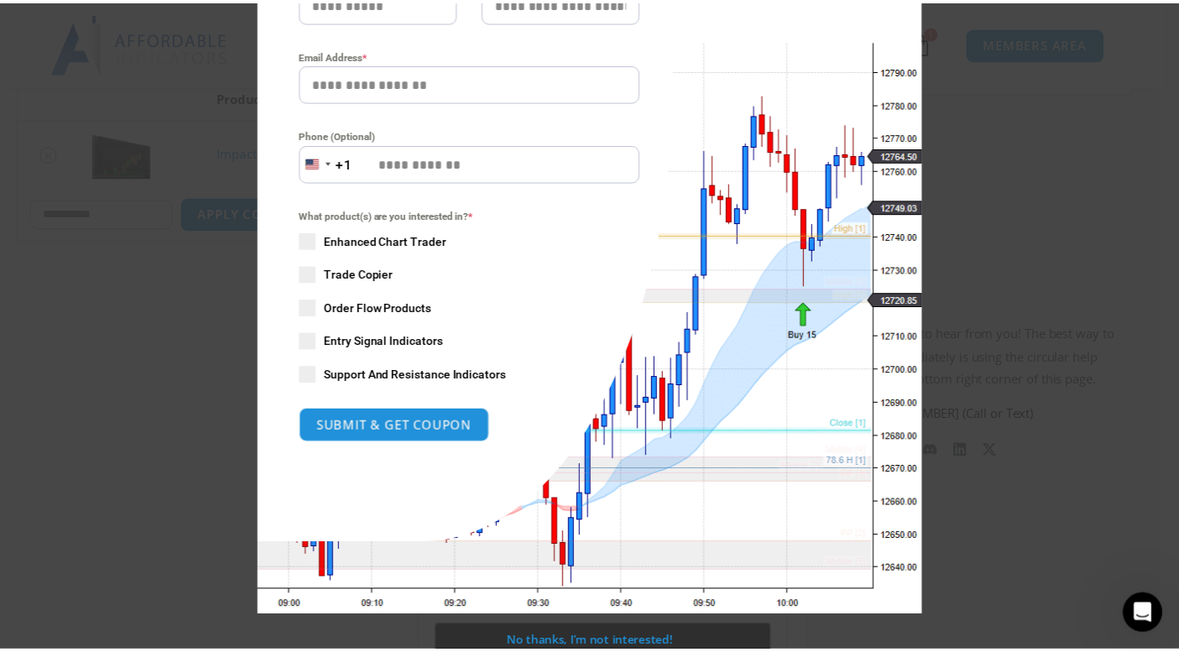
scroll to position [0, 0]
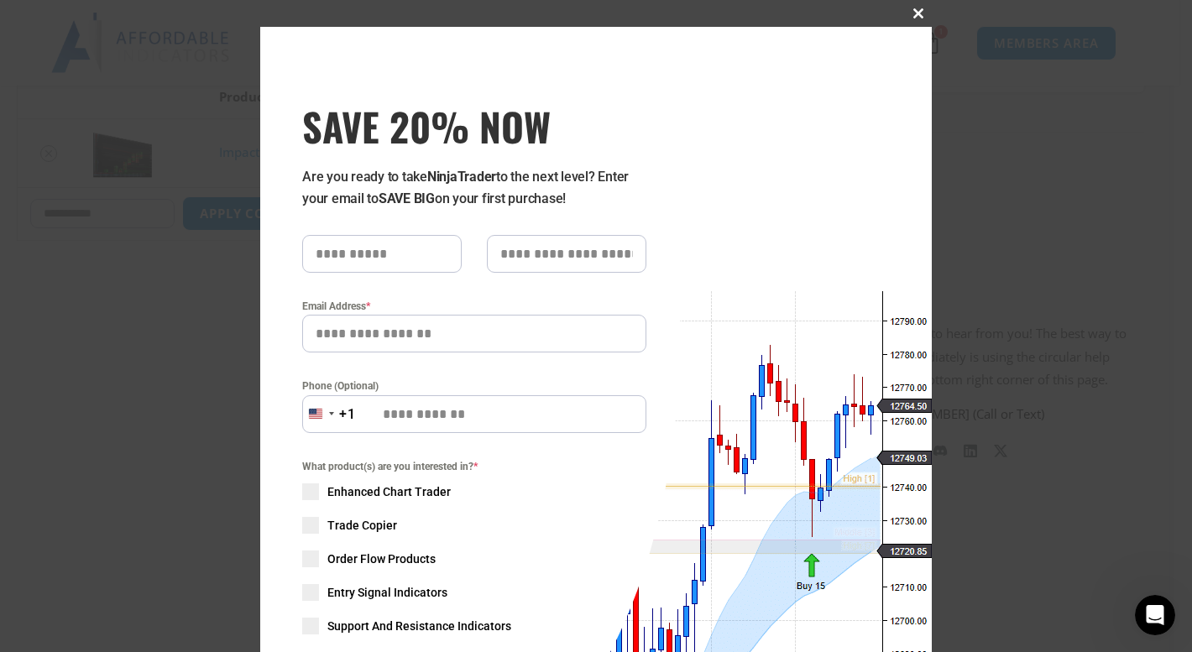
click at [909, 10] on span at bounding box center [918, 13] width 27 height 10
